Goal: Transaction & Acquisition: Purchase product/service

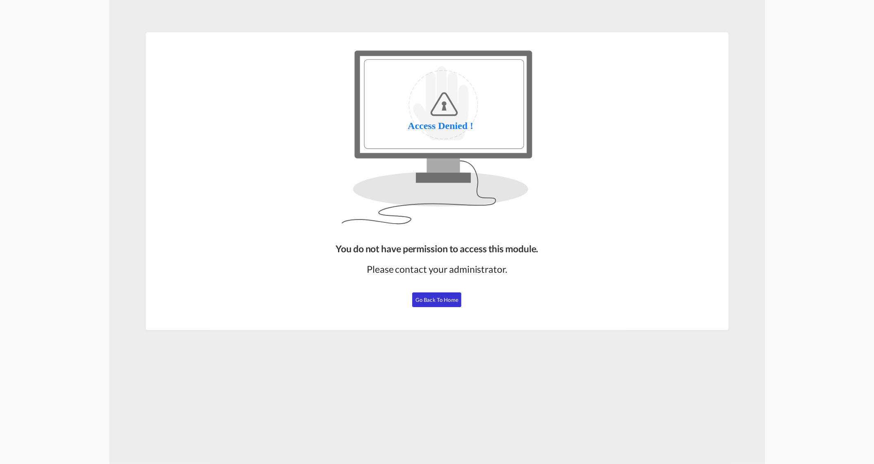
click at [436, 298] on span "Go Back to Home" at bounding box center [436, 300] width 43 height 7
